Goal: Task Accomplishment & Management: Use online tool/utility

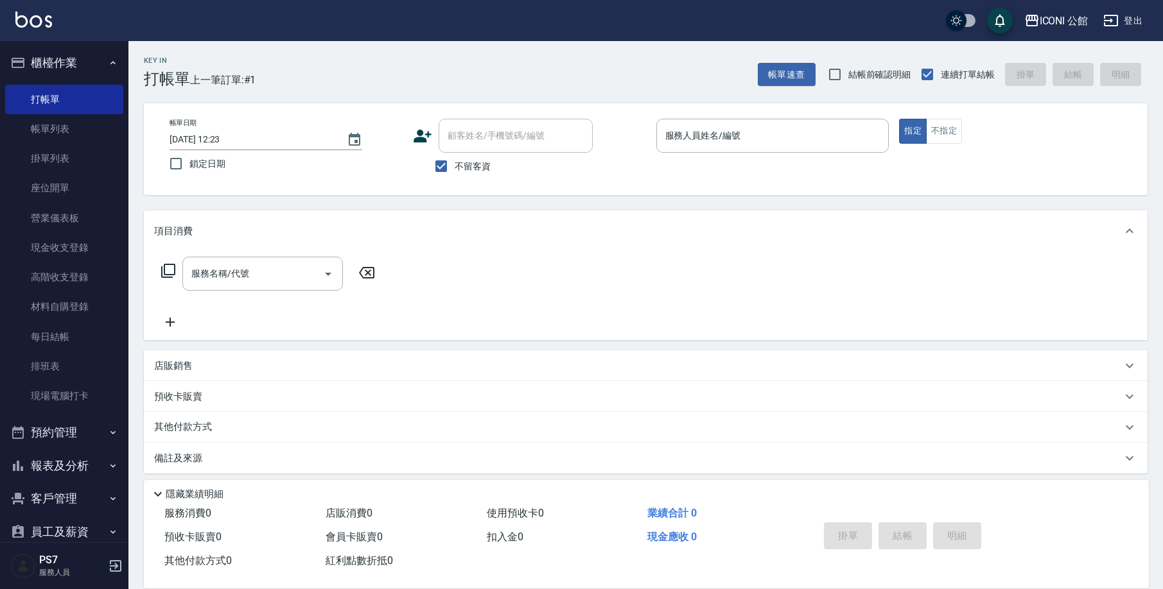
scroll to position [18, 0]
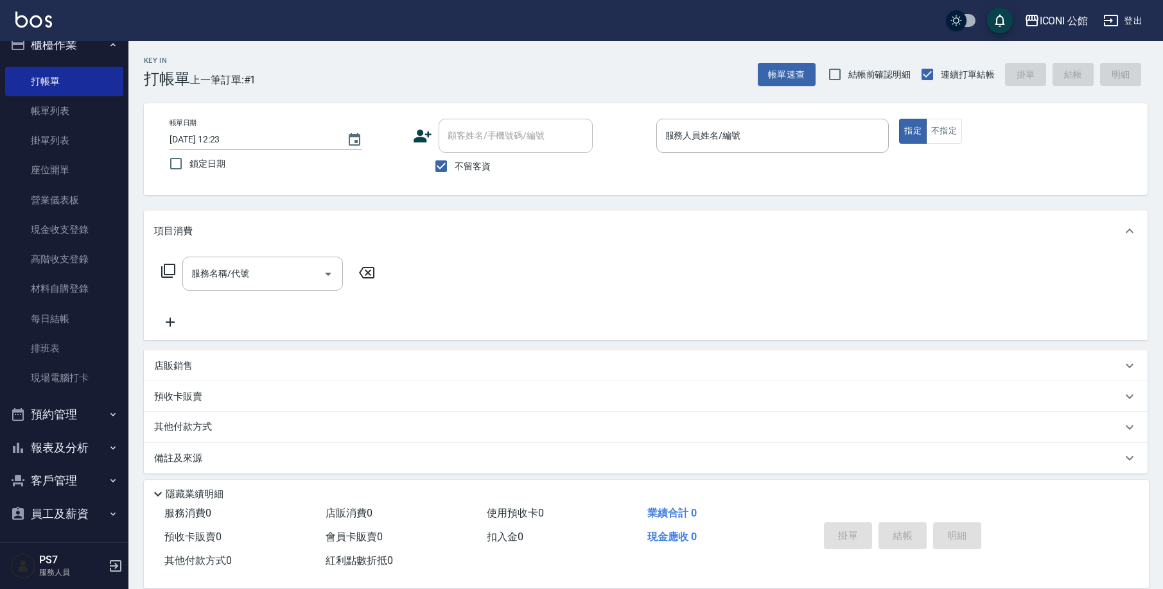
click at [108, 444] on icon "button" at bounding box center [113, 448] width 10 height 10
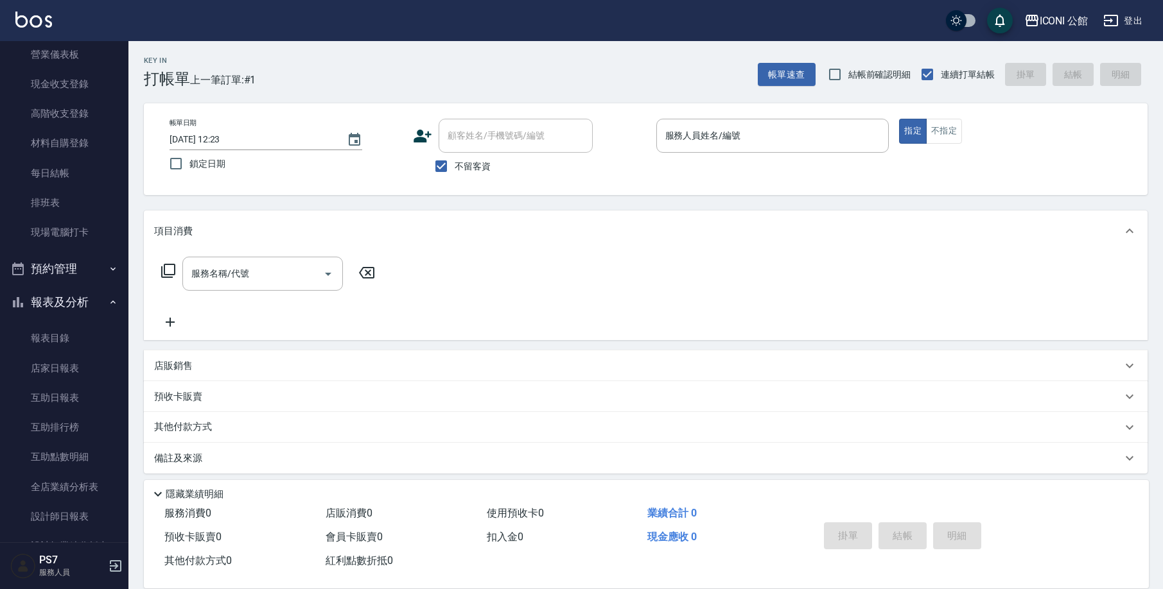
scroll to position [218, 0]
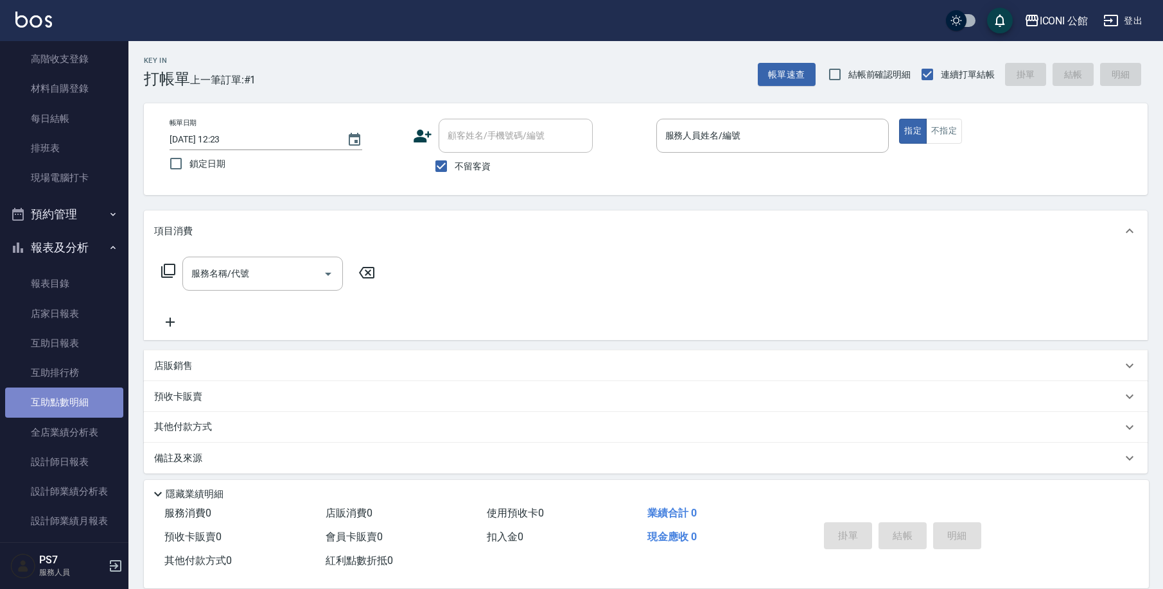
click at [84, 402] on link "互助點數明細" at bounding box center [64, 403] width 118 height 30
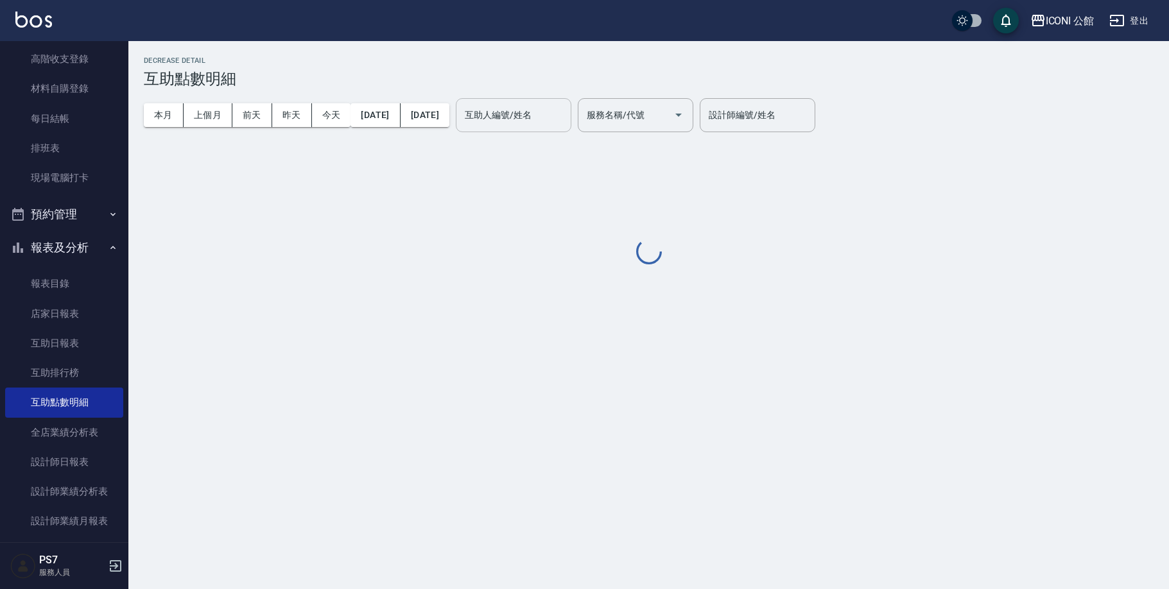
click at [561, 116] on input "互助人編號/姓名" at bounding box center [514, 115] width 104 height 22
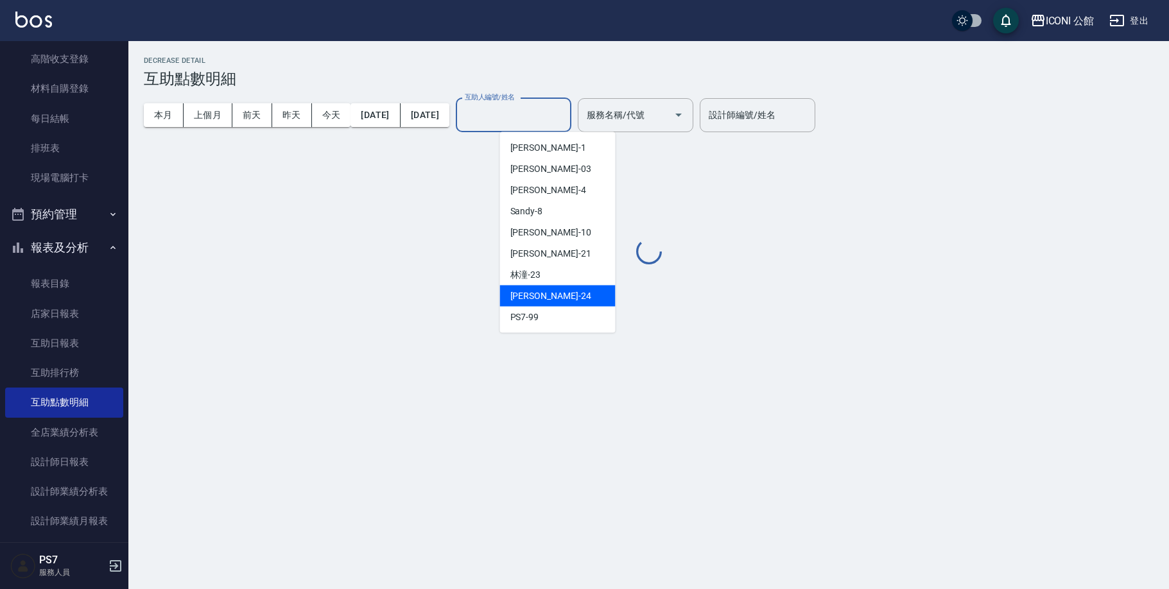
click at [559, 301] on div "[PERSON_NAME] -24" at bounding box center [558, 296] width 116 height 21
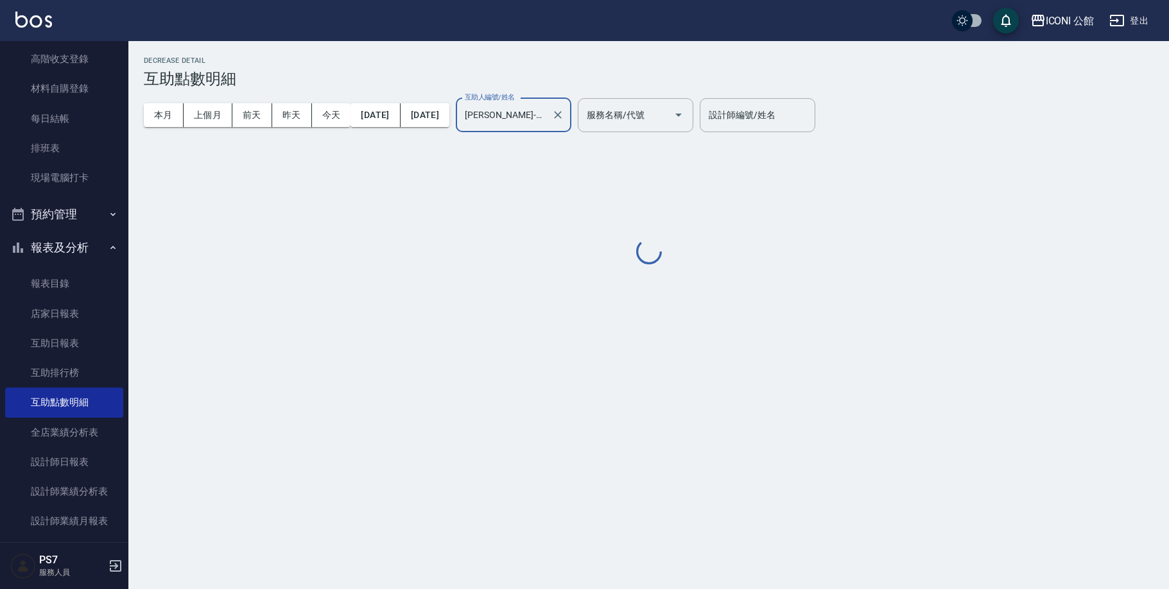
type input "[PERSON_NAME]-24"
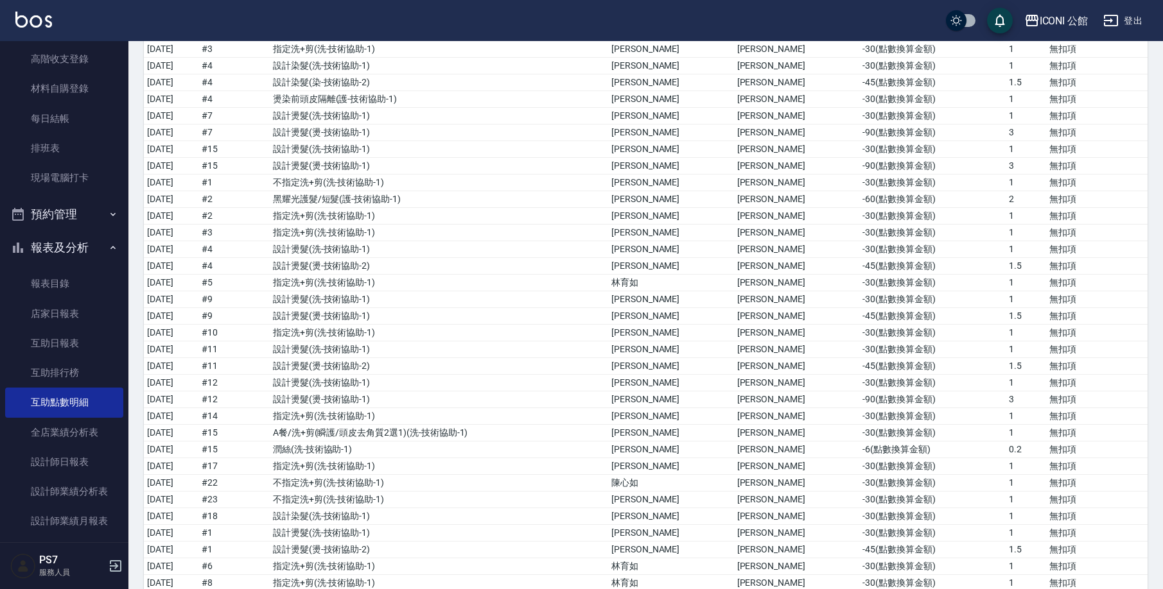
scroll to position [21, 0]
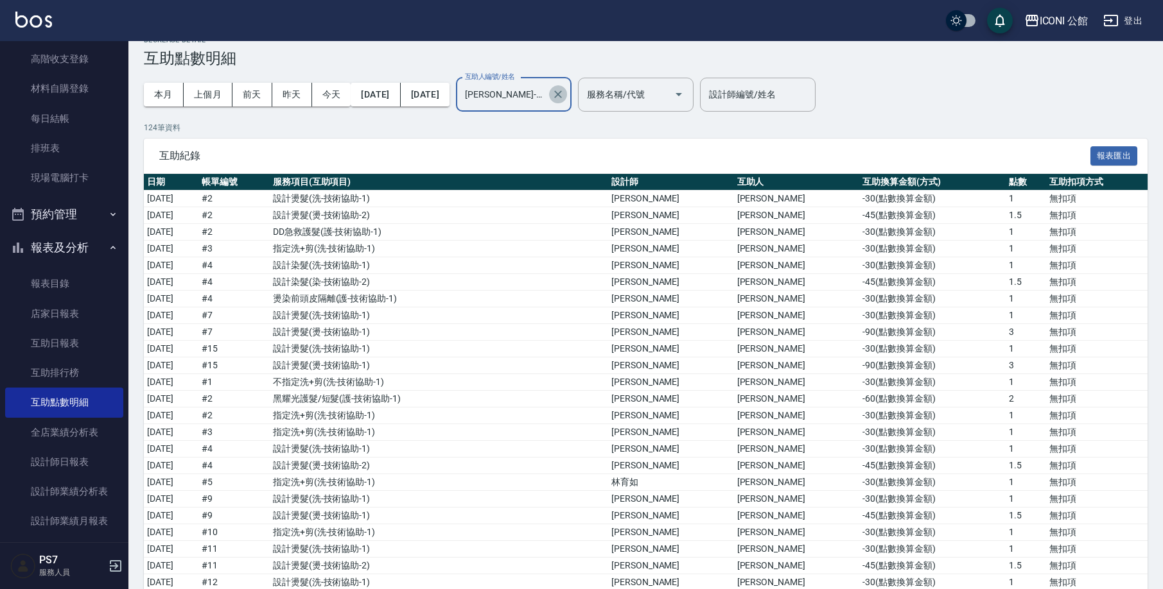
click at [564, 99] on icon "Clear" at bounding box center [557, 94] width 13 height 13
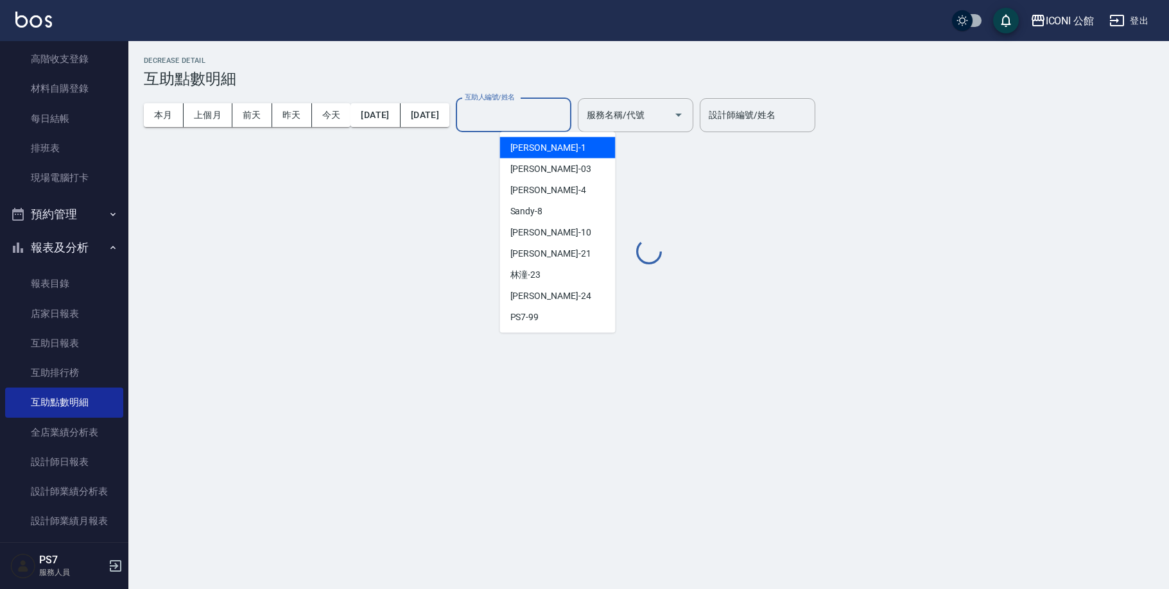
click at [566, 119] on input "互助人編號/姓名" at bounding box center [514, 115] width 104 height 22
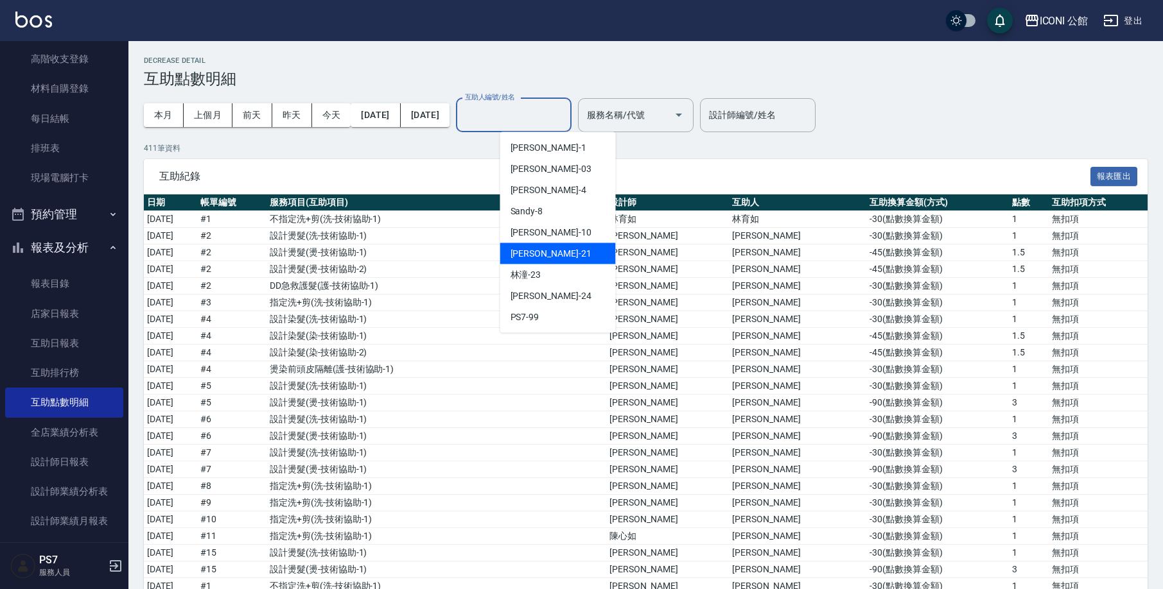
click at [571, 255] on div "[PERSON_NAME] -21" at bounding box center [558, 253] width 116 height 21
type input "[PERSON_NAME]-21"
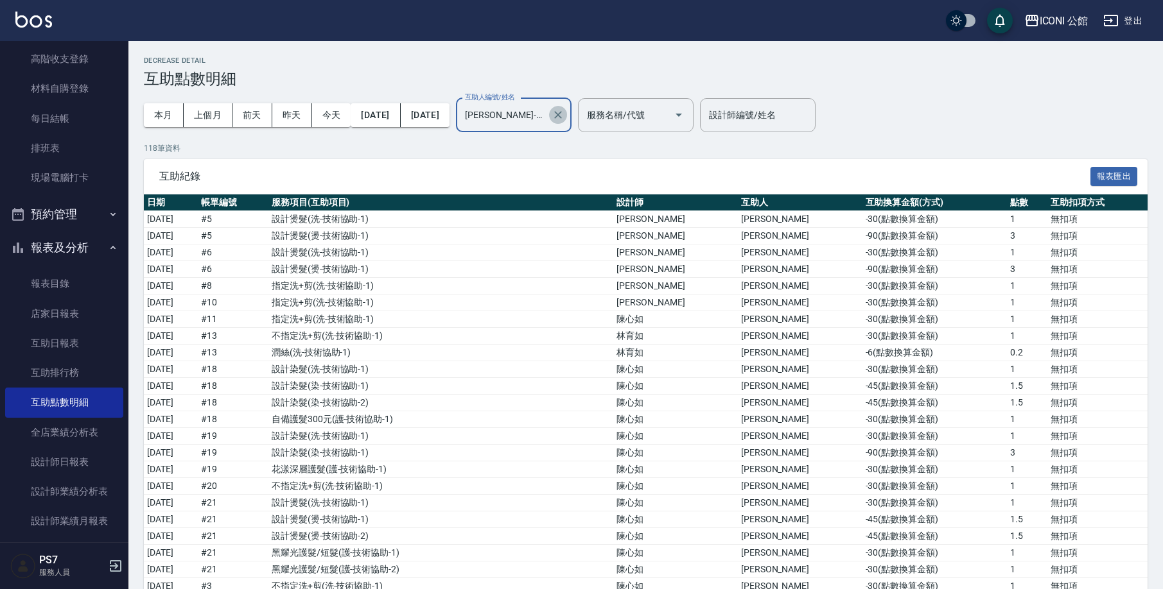
click at [564, 116] on icon "Clear" at bounding box center [557, 114] width 13 height 13
